Goal: Transaction & Acquisition: Purchase product/service

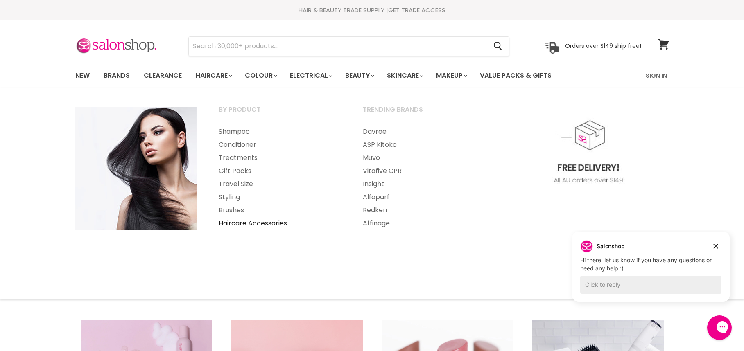
click at [274, 222] on link "Haircare Accessories" at bounding box center [279, 223] width 142 height 13
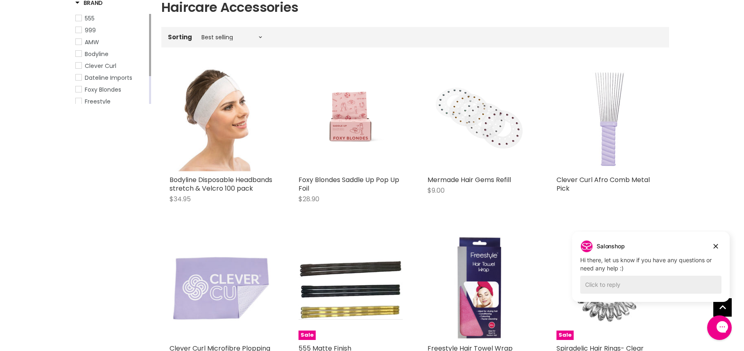
scroll to position [164, 0]
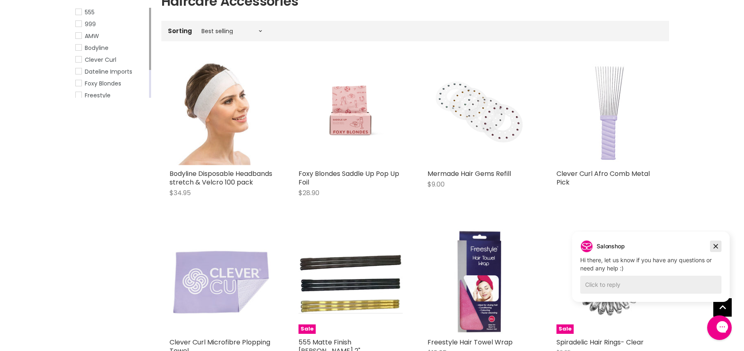
drag, startPoint x: 716, startPoint y: 246, endPoint x: 1268, endPoint y: 437, distance: 584.3
click at [716, 246] on icon "Dismiss campaign" at bounding box center [716, 246] width 5 height 5
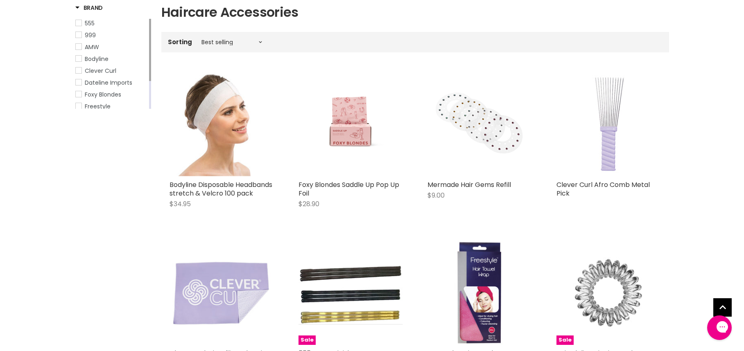
scroll to position [0, 0]
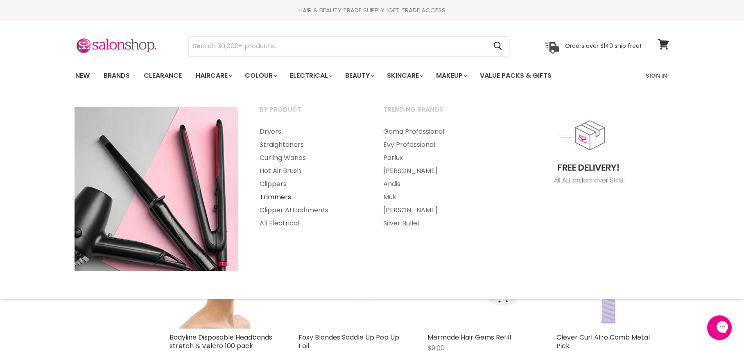
click at [280, 199] on link "Trimmers" at bounding box center [310, 197] width 122 height 13
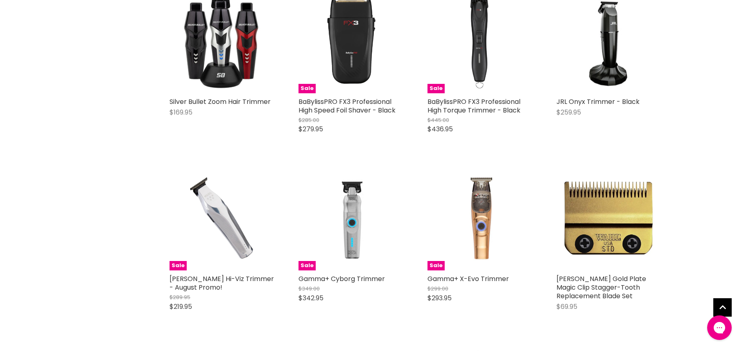
scroll to position [1679, 0]
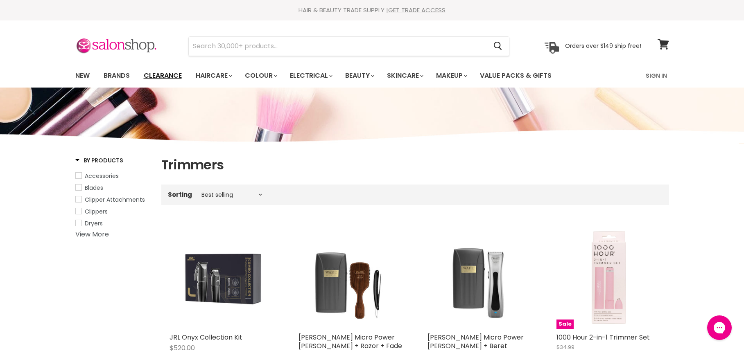
click at [172, 75] on link "Clearance" at bounding box center [163, 75] width 50 height 17
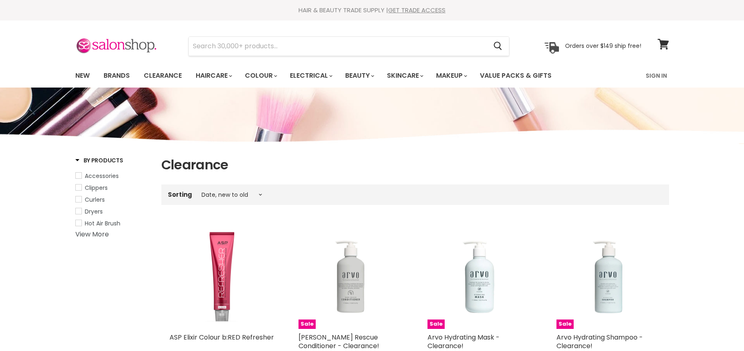
select select "created-descending"
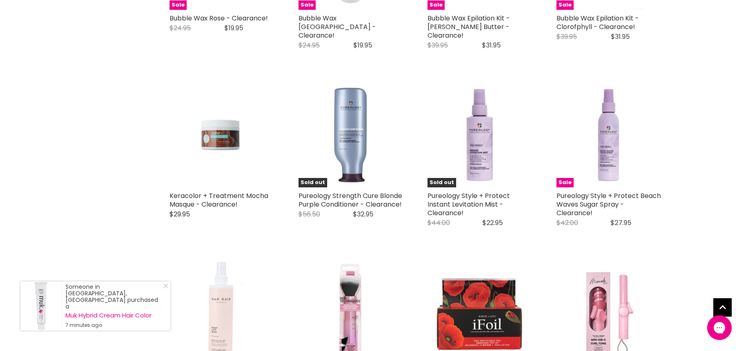
scroll to position [1679, 0]
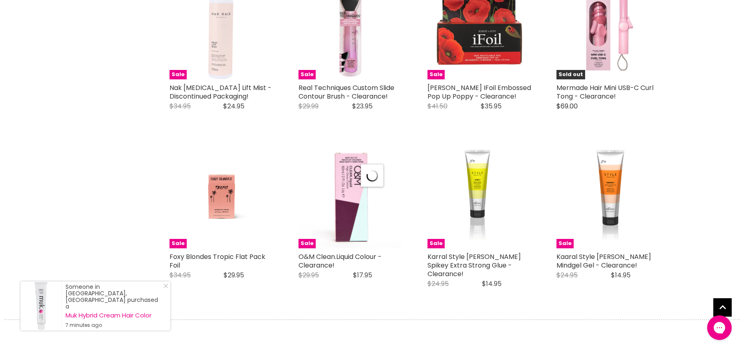
scroll to position [1965, 0]
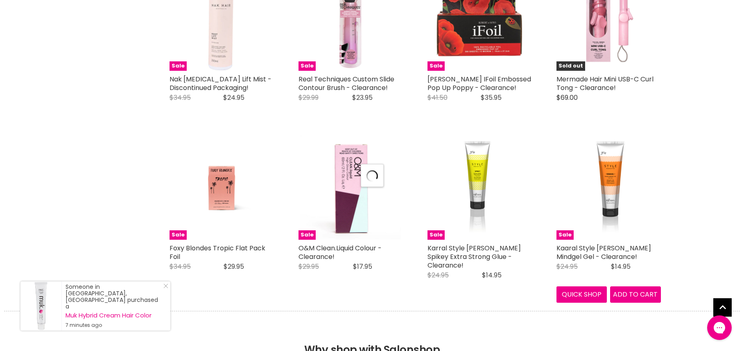
select select "created-descending"
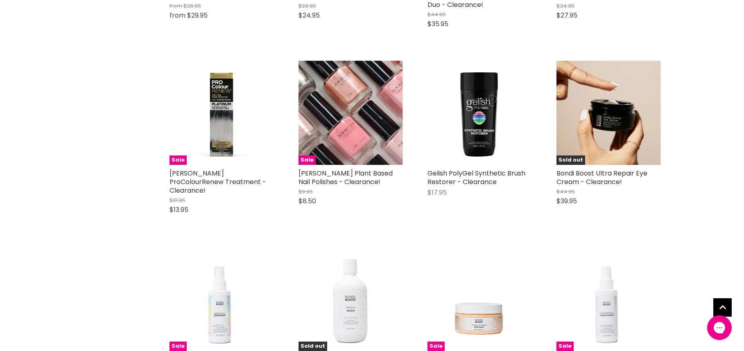
scroll to position [3521, 0]
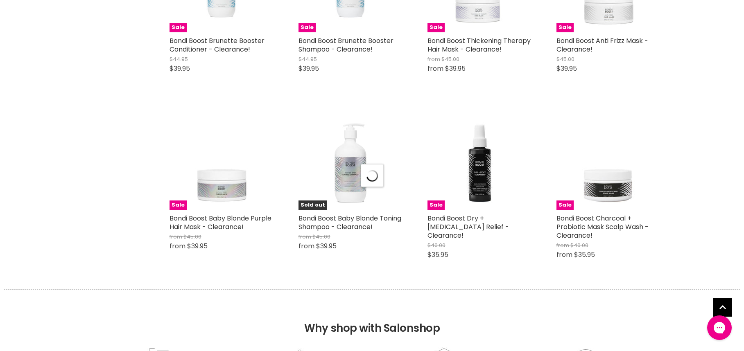
select select "created-descending"
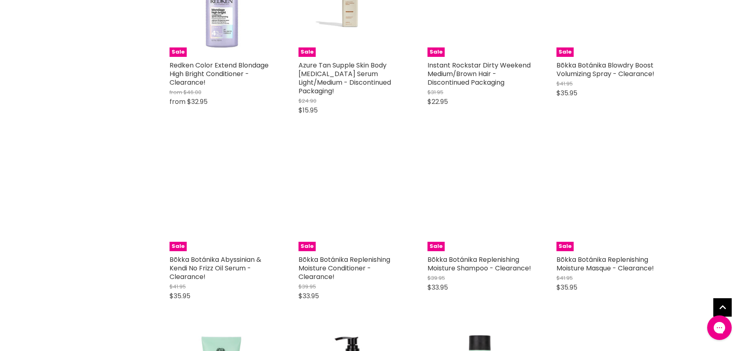
scroll to position [5445, 0]
